Goal: Task Accomplishment & Management: Manage account settings

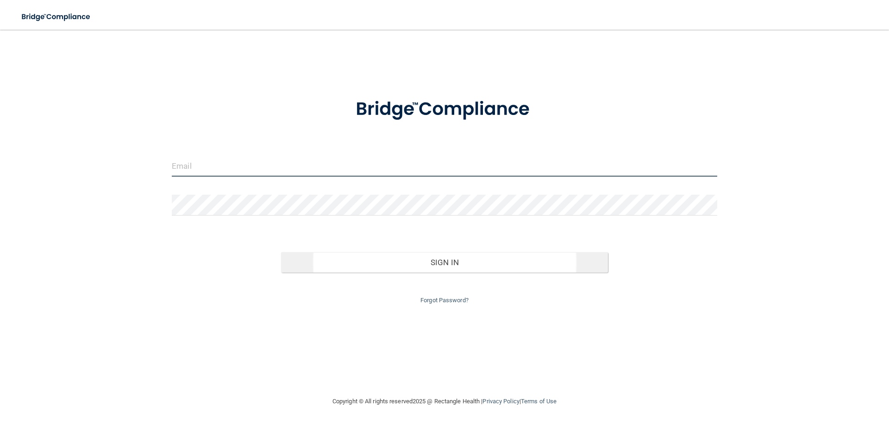
type input "[EMAIL_ADDRESS][DOMAIN_NAME]"
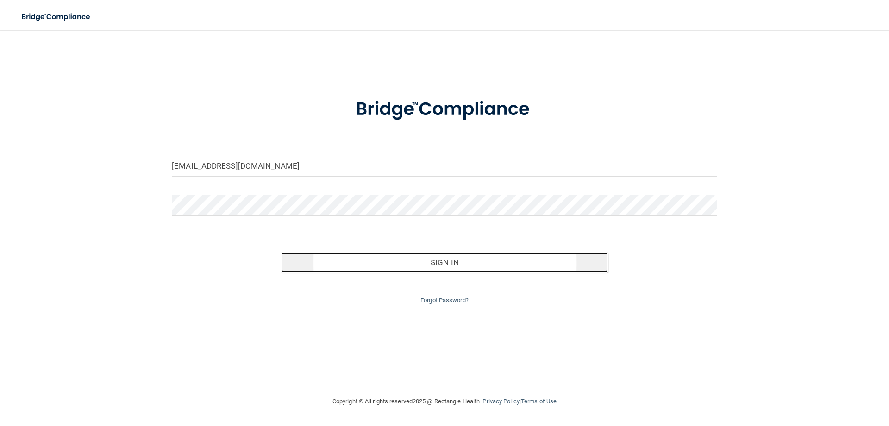
click at [433, 261] on button "Sign In" at bounding box center [444, 262] width 327 height 20
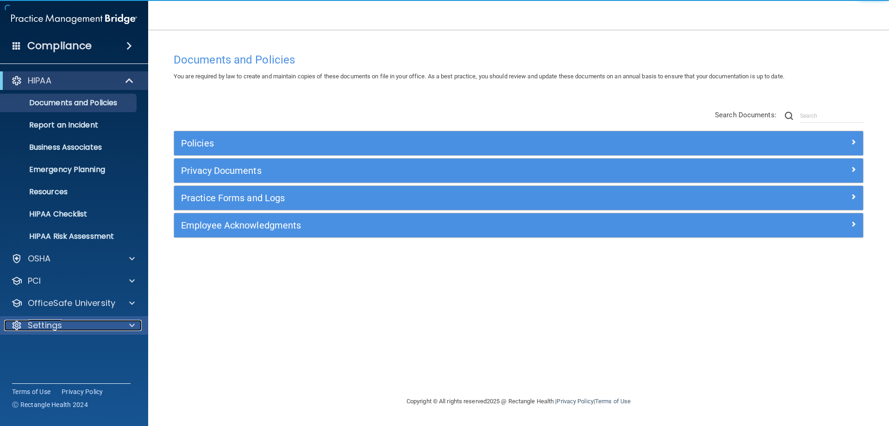
click at [91, 321] on div "Settings" at bounding box center [61, 325] width 115 height 11
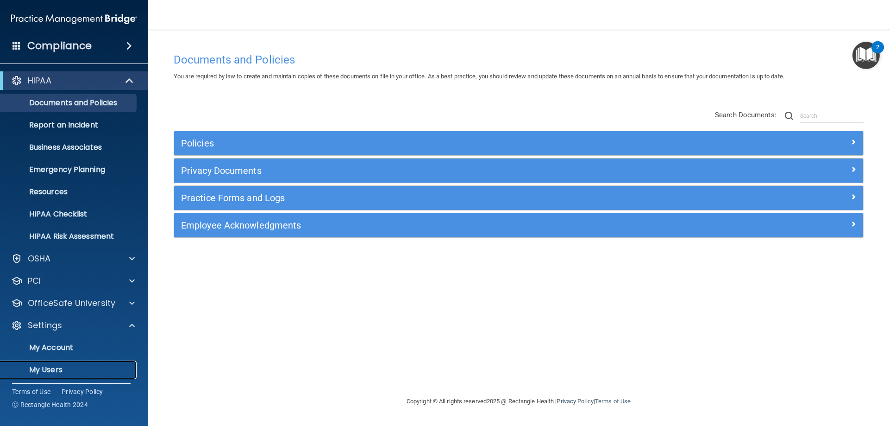
click at [63, 366] on p "My Users" at bounding box center [69, 369] width 126 height 9
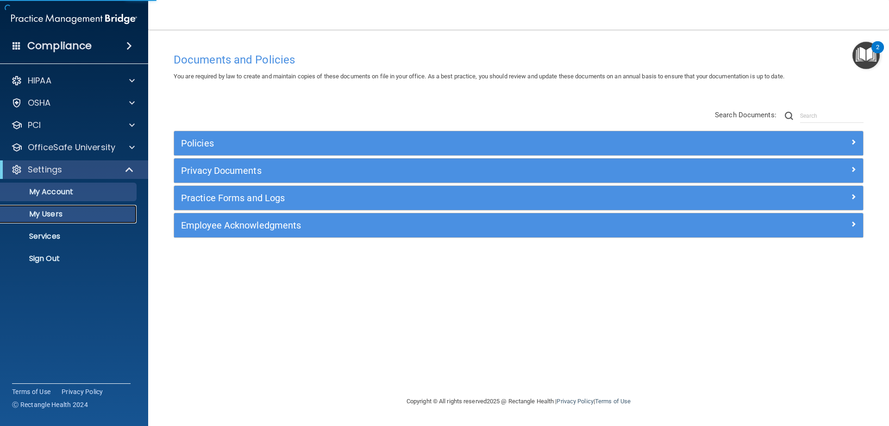
select select "20"
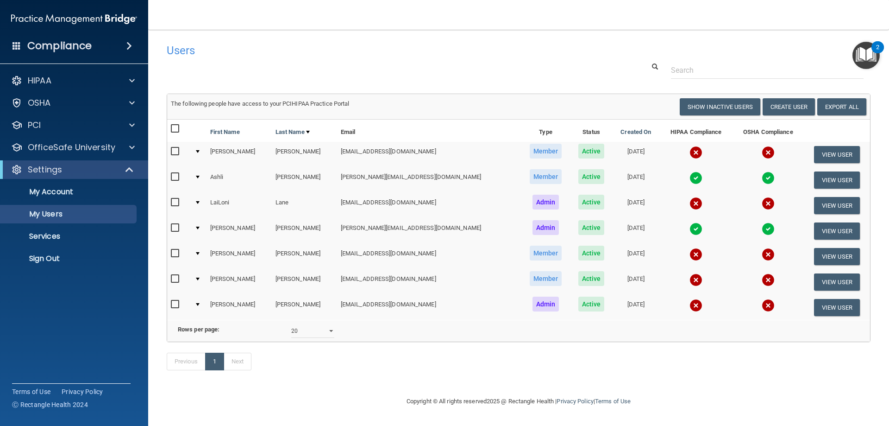
click at [197, 153] on td at bounding box center [199, 154] width 16 height 25
click at [200, 152] on div at bounding box center [198, 151] width 4 height 3
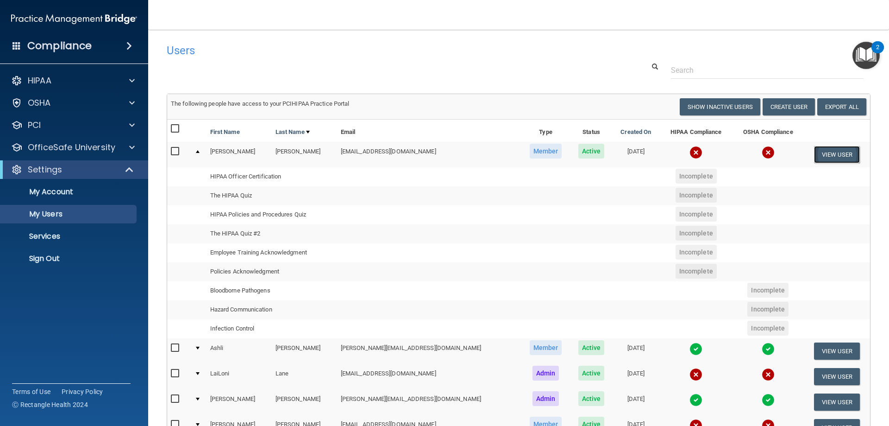
click at [562, 151] on button "View User" at bounding box center [837, 154] width 46 height 17
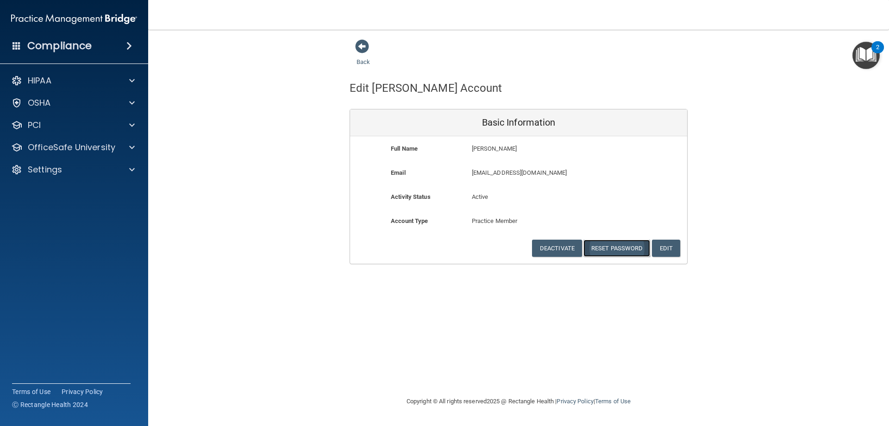
click at [562, 245] on button "Reset Password" at bounding box center [616, 247] width 67 height 17
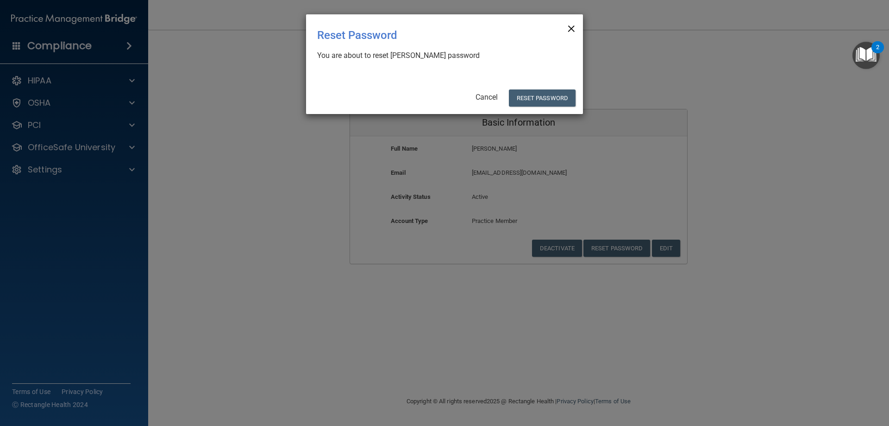
click at [562, 24] on span "×" at bounding box center [571, 27] width 8 height 19
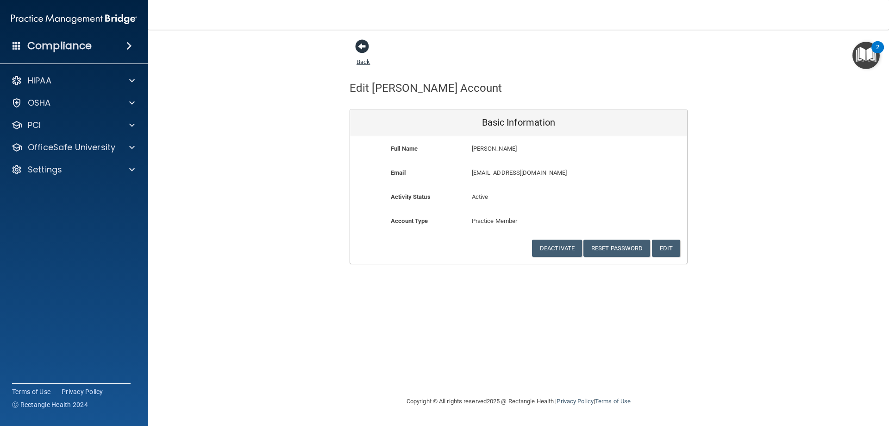
click at [358, 50] on span at bounding box center [362, 46] width 14 height 14
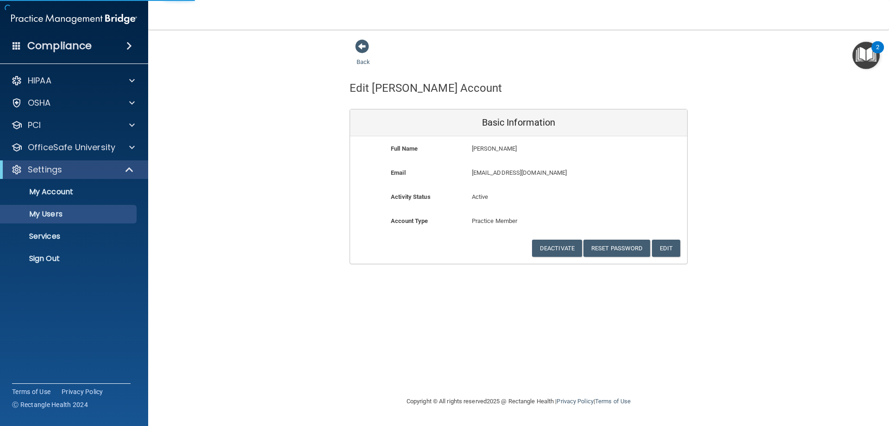
select select "20"
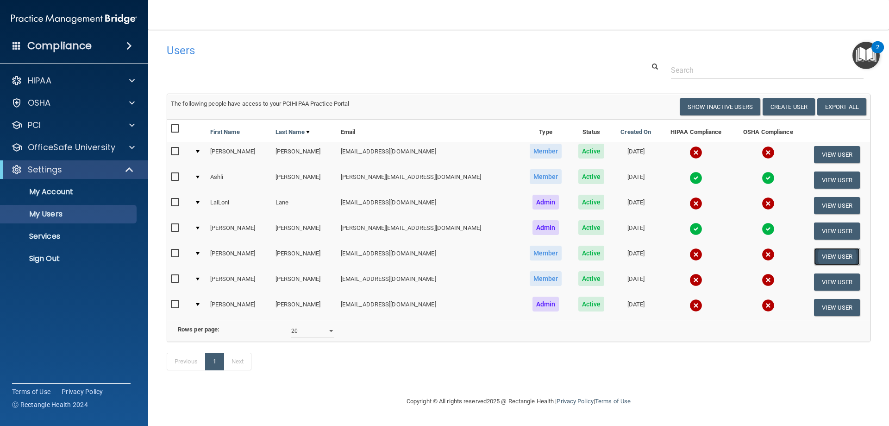
click at [562, 252] on button "View User" at bounding box center [837, 256] width 46 height 17
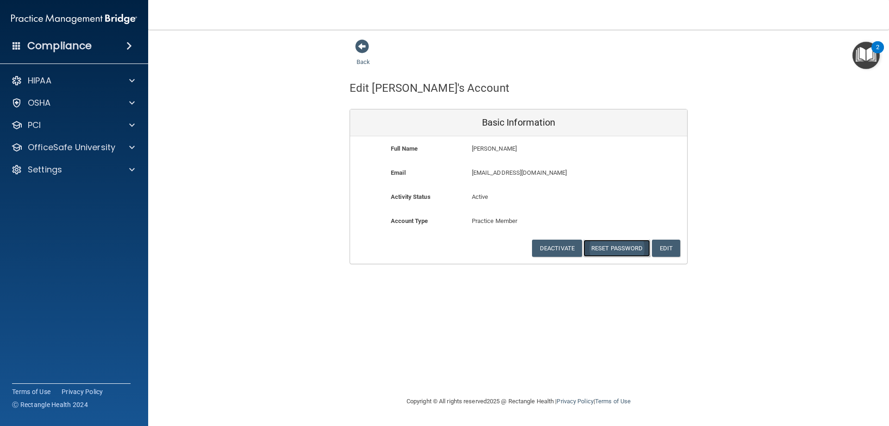
click at [562, 245] on button "Reset Password" at bounding box center [616, 247] width 67 height 17
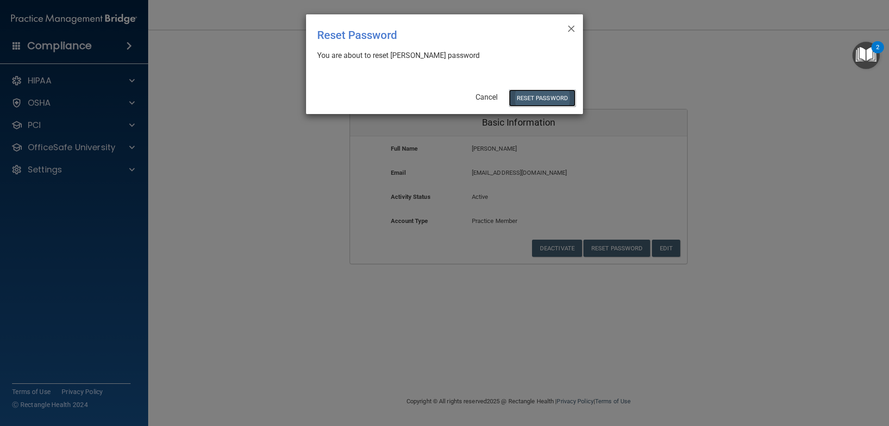
click at [542, 100] on button "Reset Password" at bounding box center [542, 97] width 67 height 17
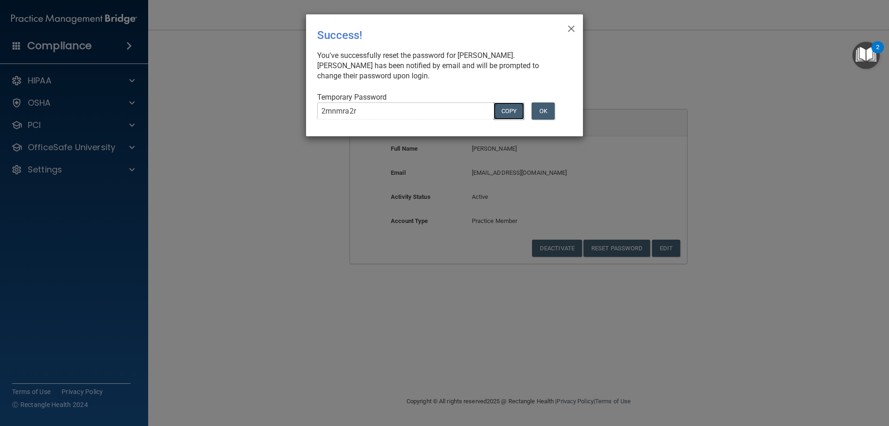
click at [510, 111] on button "COPY" at bounding box center [509, 110] width 31 height 17
click at [532, 110] on button "OK" at bounding box center [543, 110] width 23 height 17
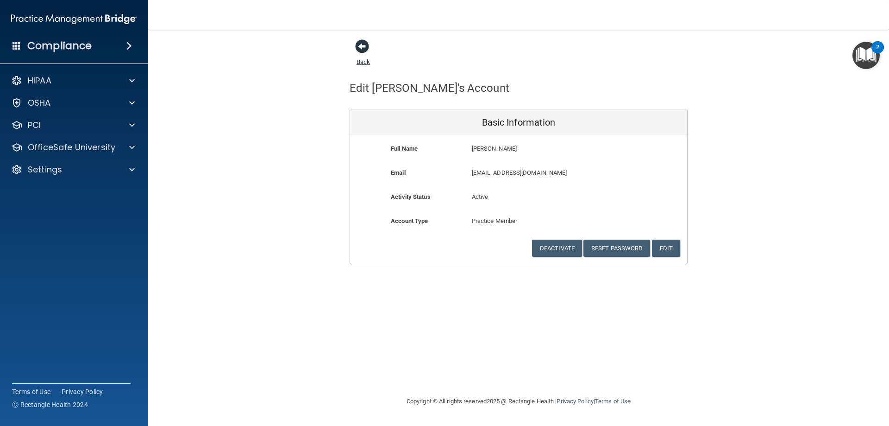
click at [366, 47] on span at bounding box center [362, 46] width 14 height 14
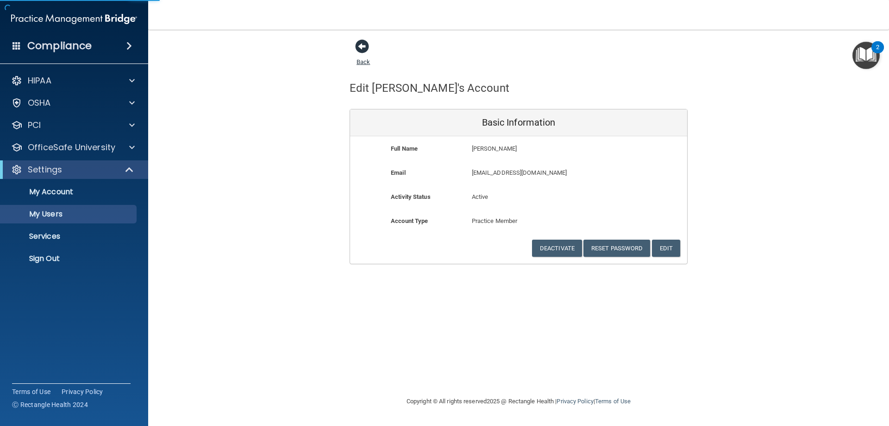
select select "20"
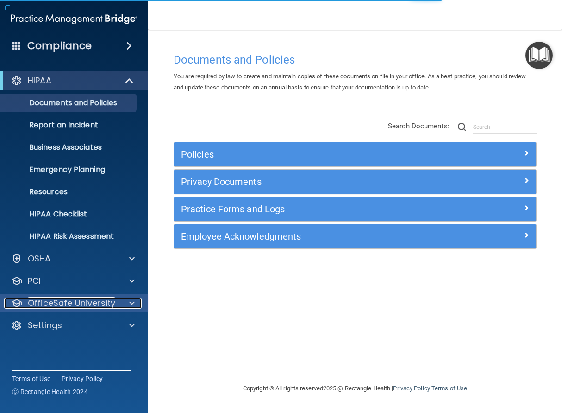
click at [48, 306] on p "OfficeSafe University" at bounding box center [72, 302] width 88 height 11
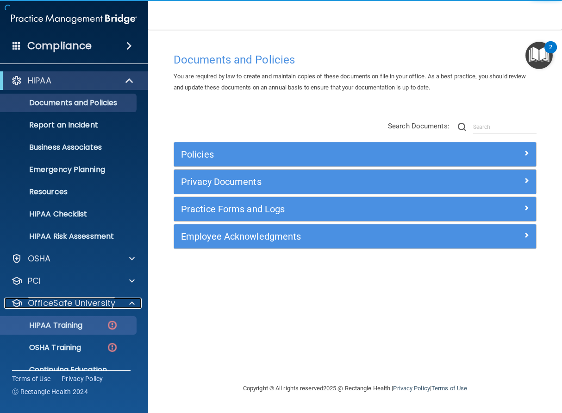
scroll to position [38, 0]
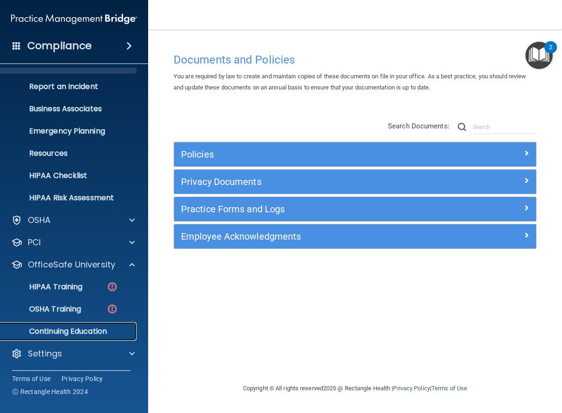
click at [79, 328] on p "Continuing Education" at bounding box center [69, 330] width 126 height 9
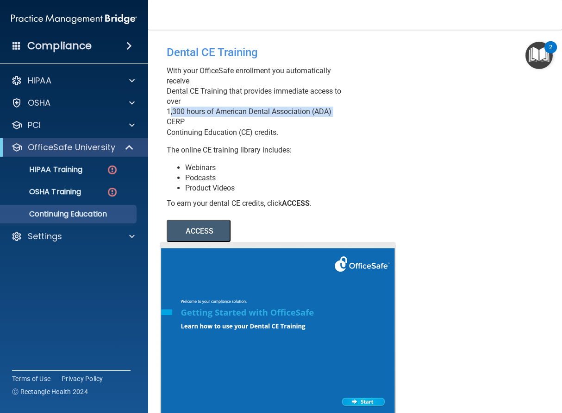
drag, startPoint x: 170, startPoint y: 110, endPoint x: 332, endPoint y: 112, distance: 161.2
click at [332, 112] on div "Dental CE Training With your OfficeSafe enrollment you automatically receive De…" at bounding box center [254, 140] width 188 height 203
click at [332, 112] on p "With your OfficeSafe enrollment you automatically receive Dental CE Training th…" at bounding box center [254, 102] width 175 height 72
click at [200, 233] on button "ACCESS" at bounding box center [199, 231] width 64 height 22
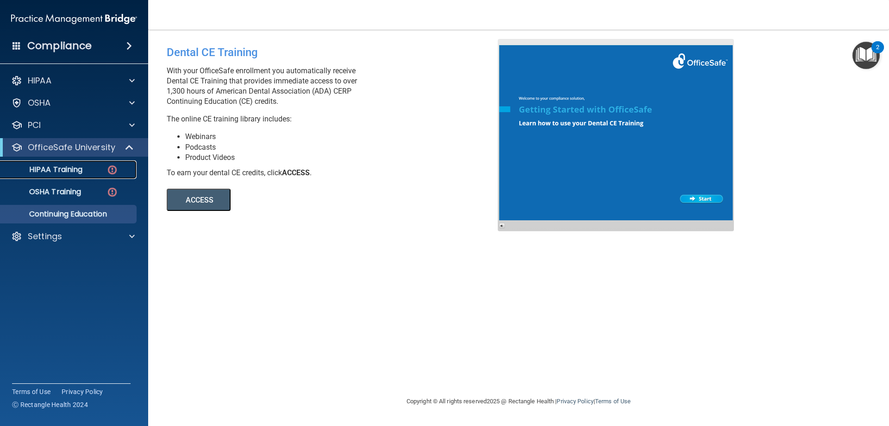
click at [88, 170] on div "HIPAA Training" at bounding box center [69, 169] width 126 height 9
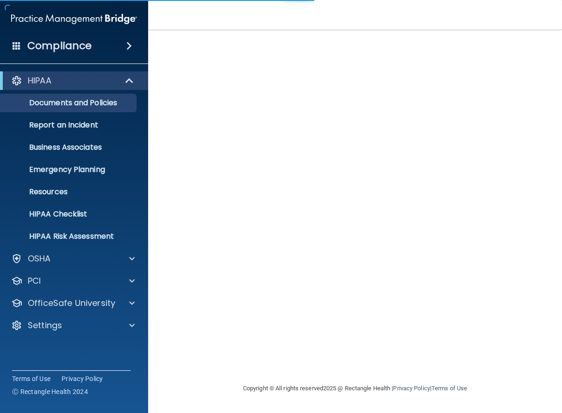
click at [233, 107] on div "info@lakecitydentalmn.com Invalid email/password. You don't have permission to …" at bounding box center [355, 206] width 377 height 334
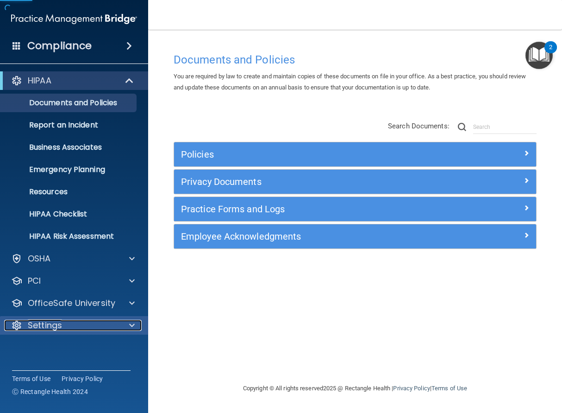
click at [73, 324] on div "Settings" at bounding box center [61, 325] width 115 height 11
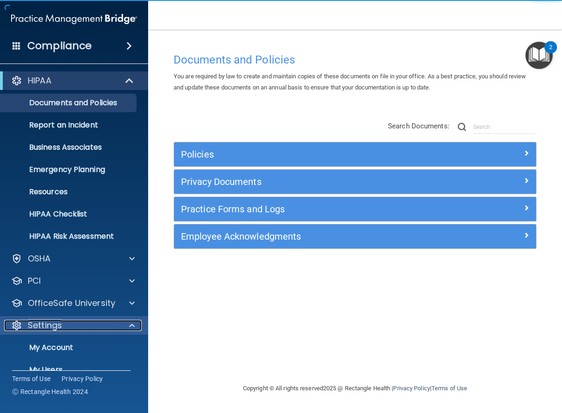
scroll to position [61, 0]
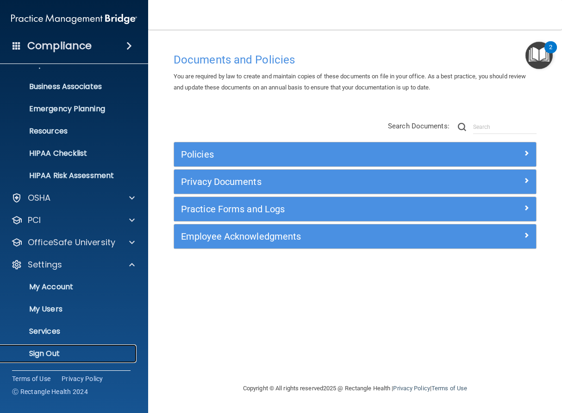
click at [71, 350] on p "Sign Out" at bounding box center [69, 353] width 126 height 9
